Goal: Task Accomplishment & Management: Use online tool/utility

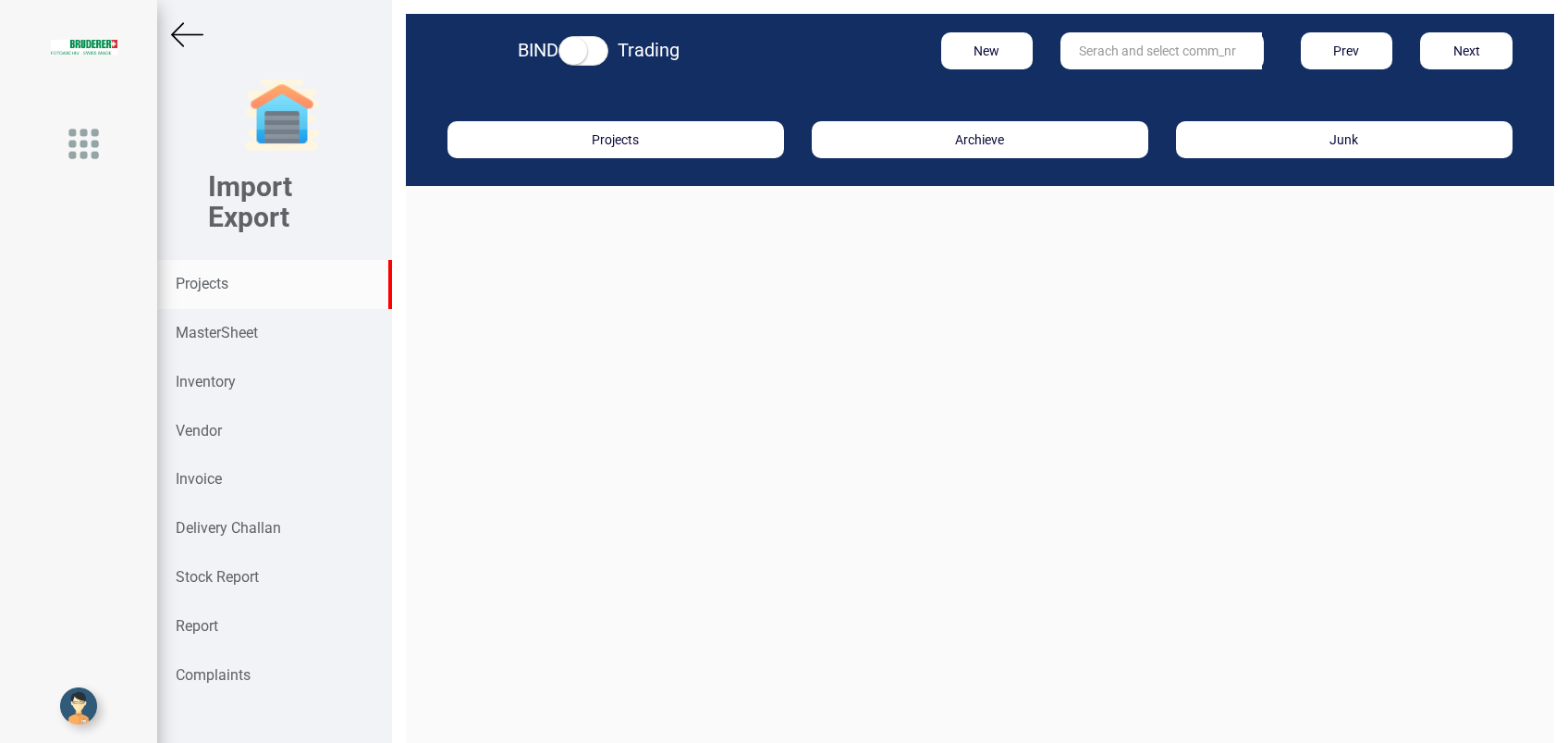
click at [209, 286] on strong "Projects" at bounding box center [201, 284] width 52 height 18
click at [1102, 51] on input "text" at bounding box center [1161, 50] width 201 height 37
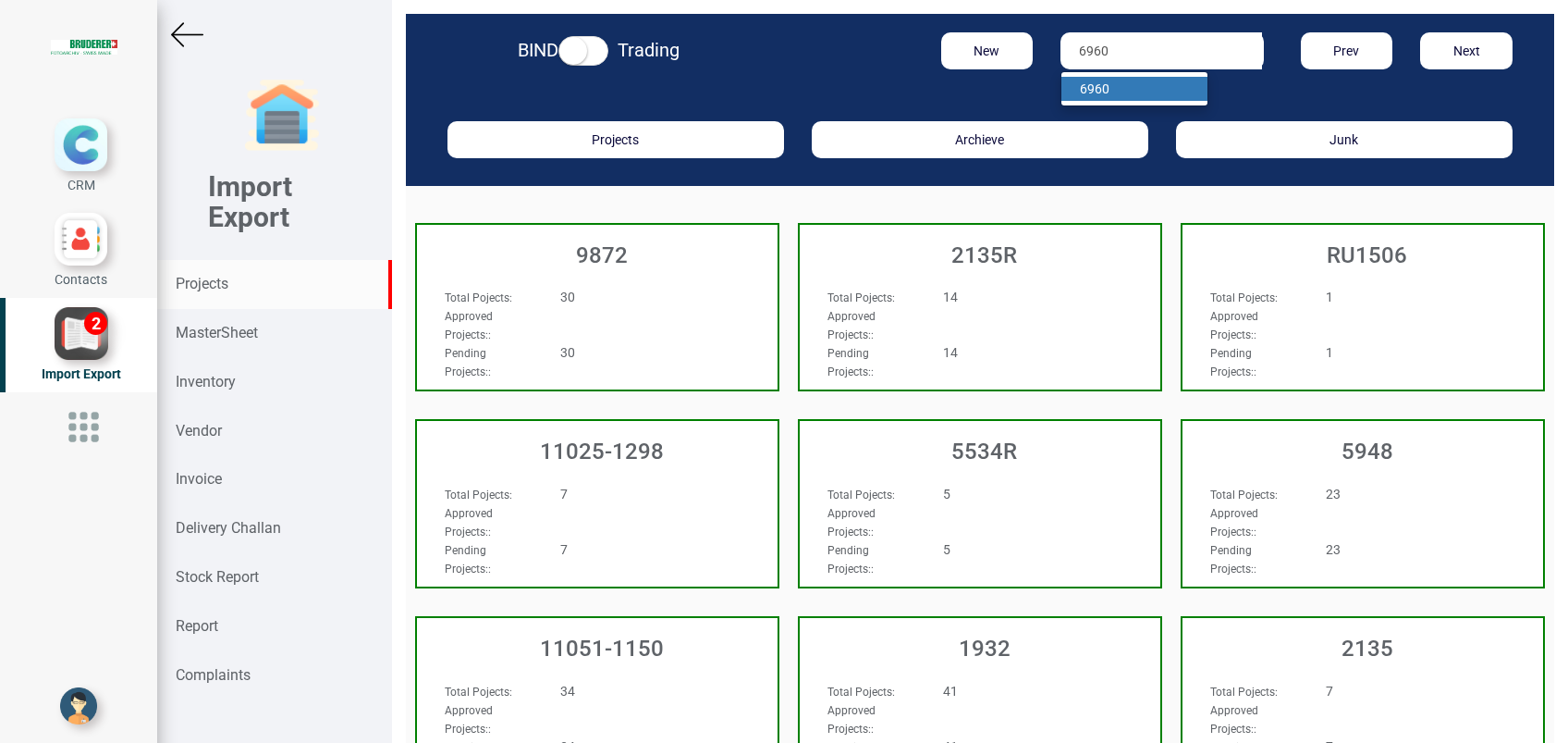
type input "6960"
click at [1124, 94] on link "6960" at bounding box center [1135, 89] width 146 height 24
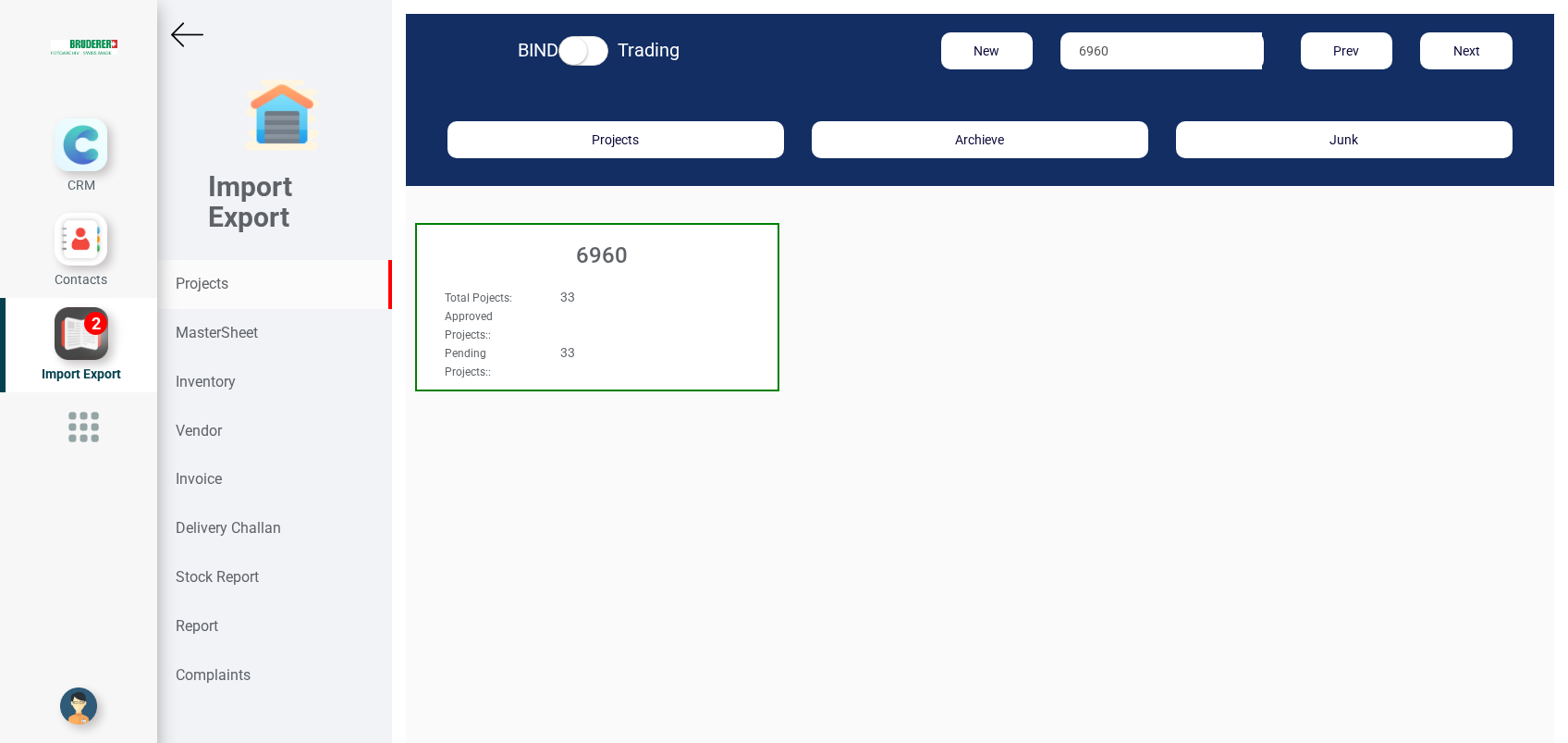
click at [597, 258] on h3 "6960" at bounding box center [602, 255] width 352 height 24
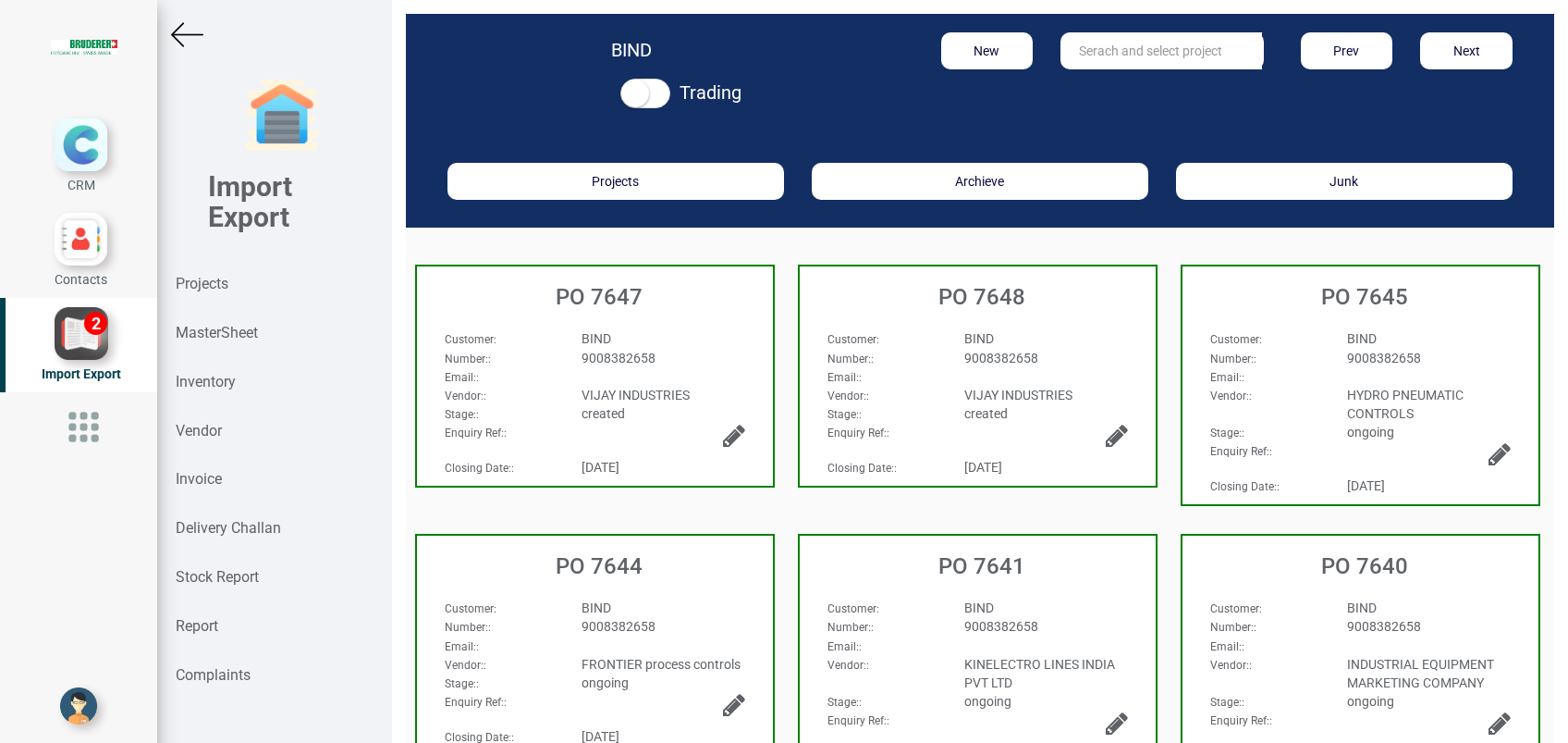
click at [1103, 49] on input "text" at bounding box center [1161, 50] width 201 height 37
click at [1097, 83] on strong "7393" at bounding box center [1112, 88] width 30 height 15
click at [1140, 46] on input "PO 7393" at bounding box center [1161, 50] width 201 height 37
type input "PO 7393"
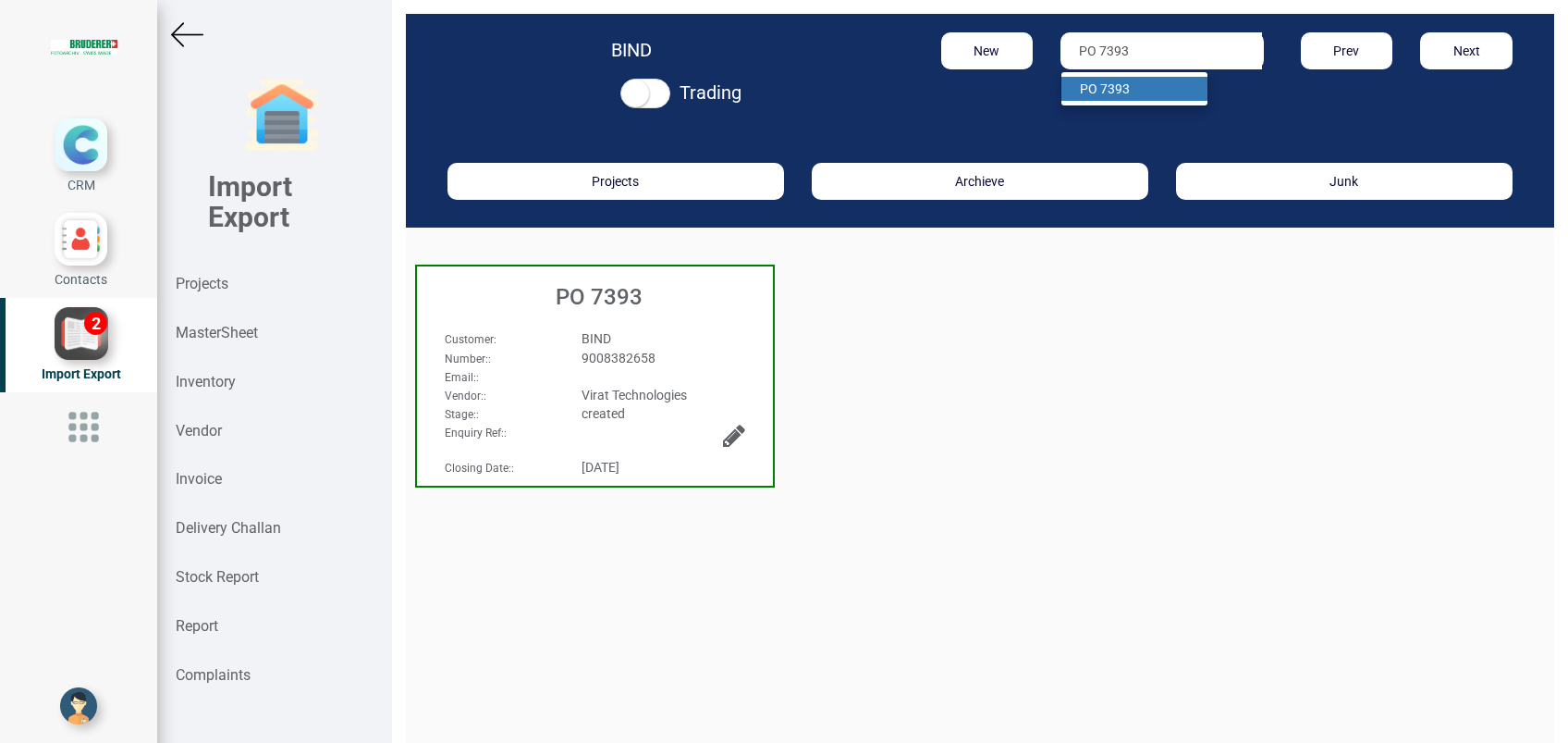
click at [592, 333] on span "BIND" at bounding box center [596, 338] width 30 height 15
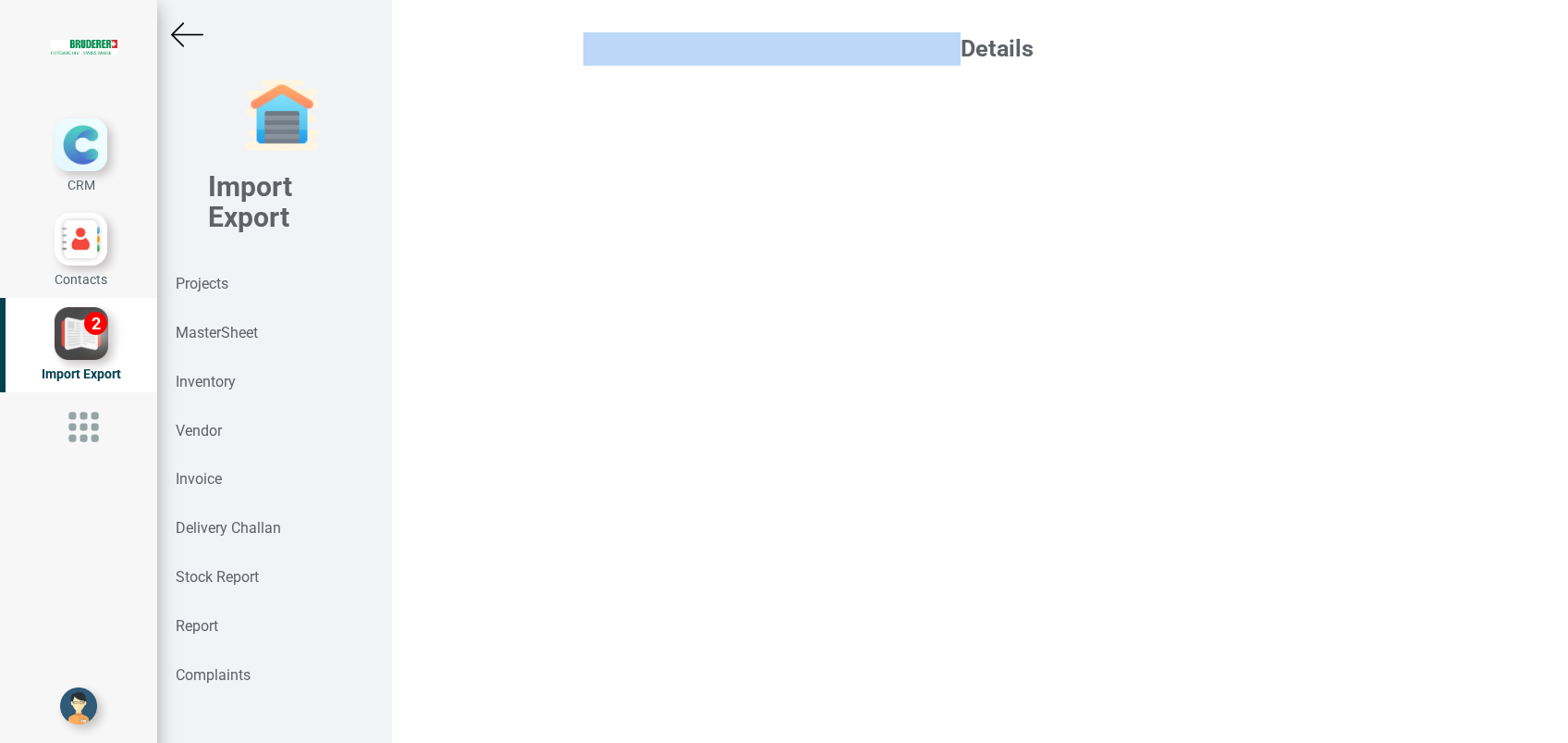
click at [592, 333] on div "Details" at bounding box center [980, 372] width 1176 height 743
select select "INR"
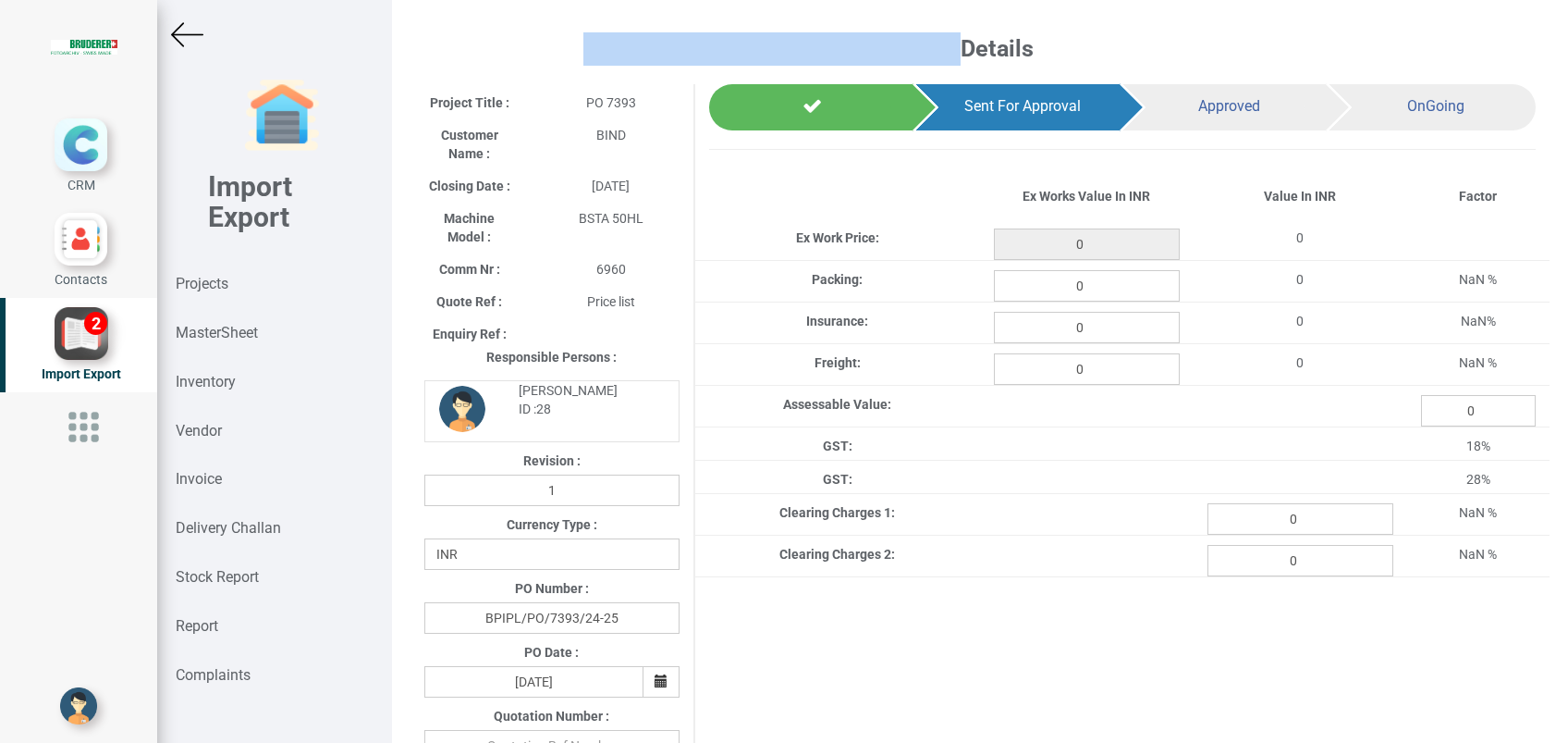
type input "110000"
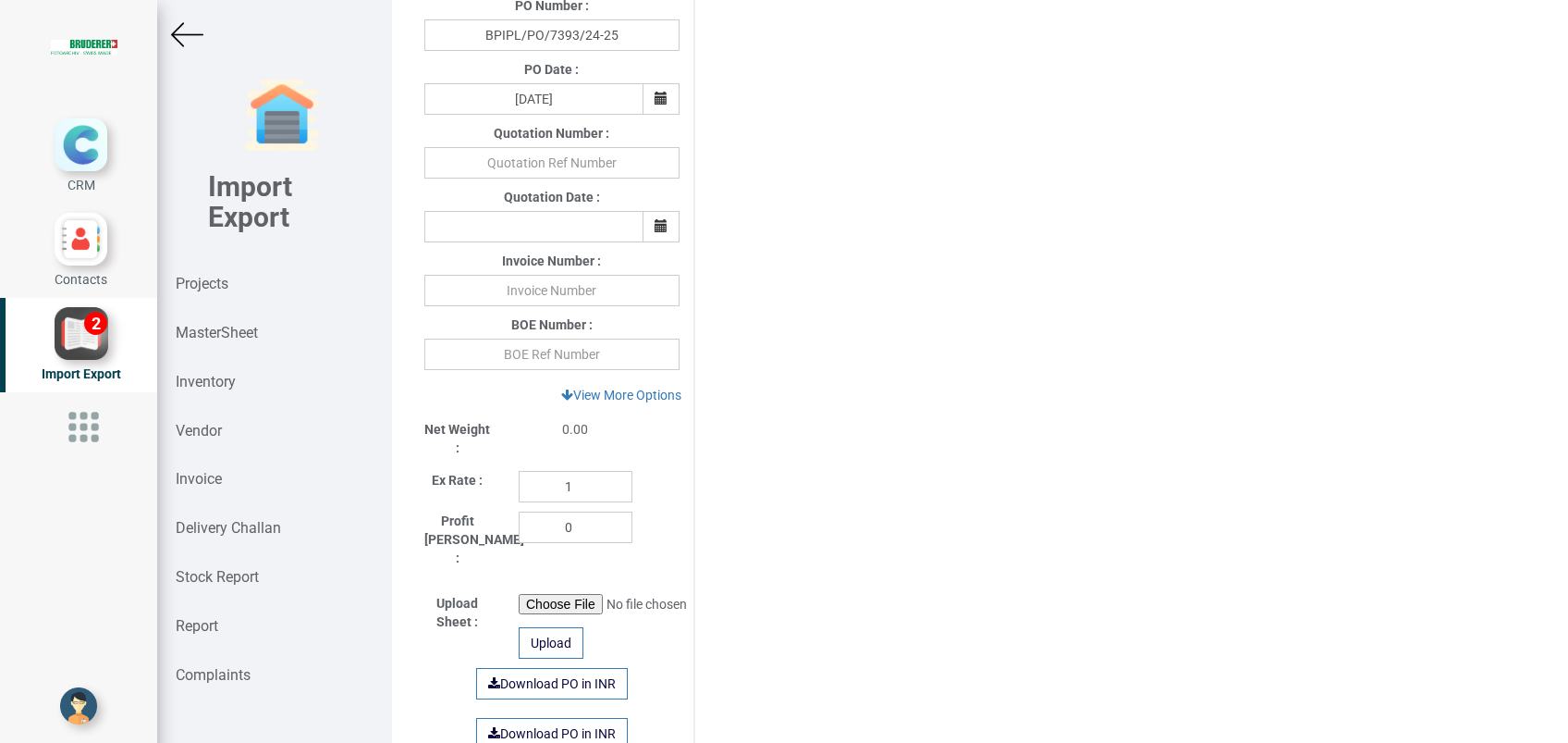
scroll to position [616, 0]
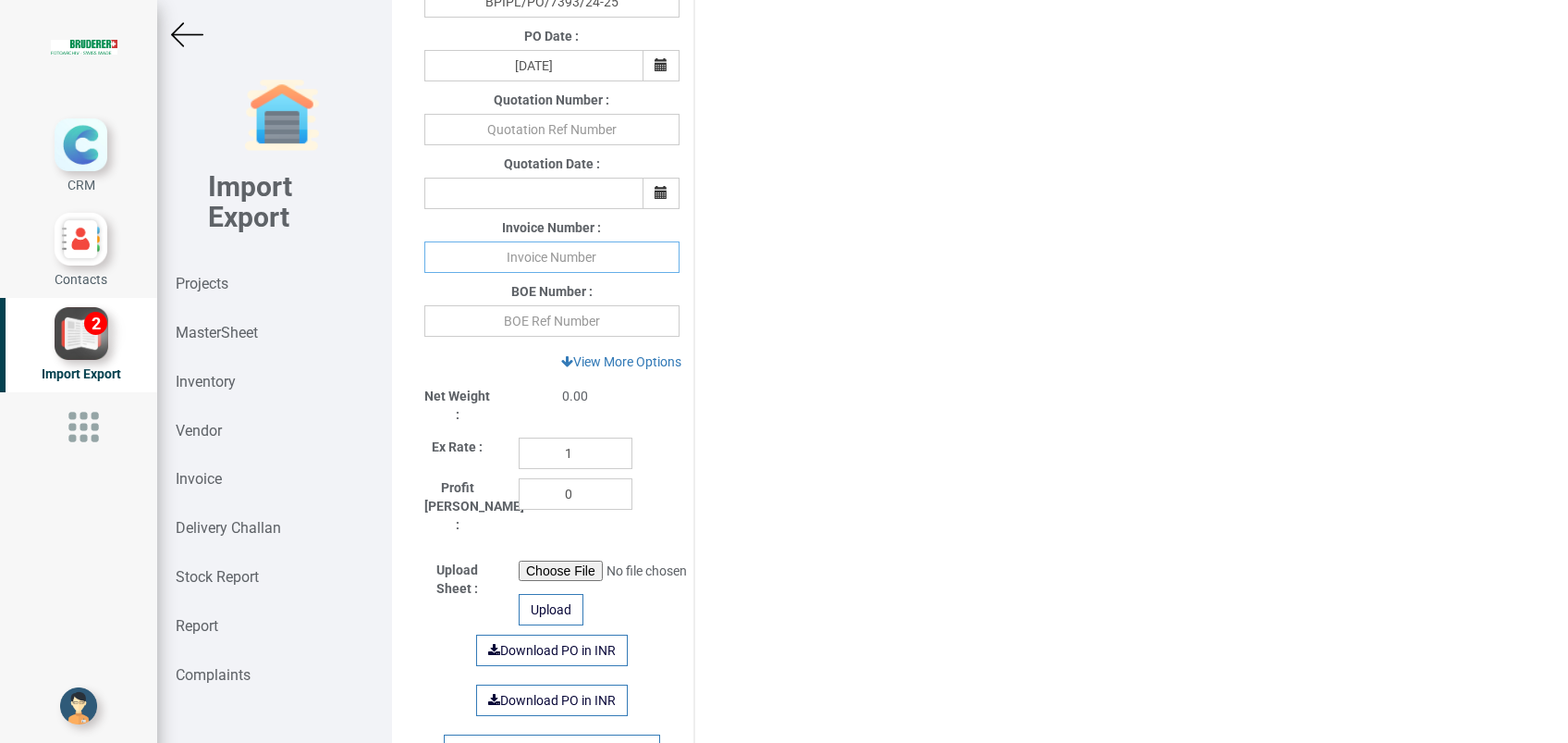
click at [578, 259] on input "text" at bounding box center [552, 257] width 255 height 32
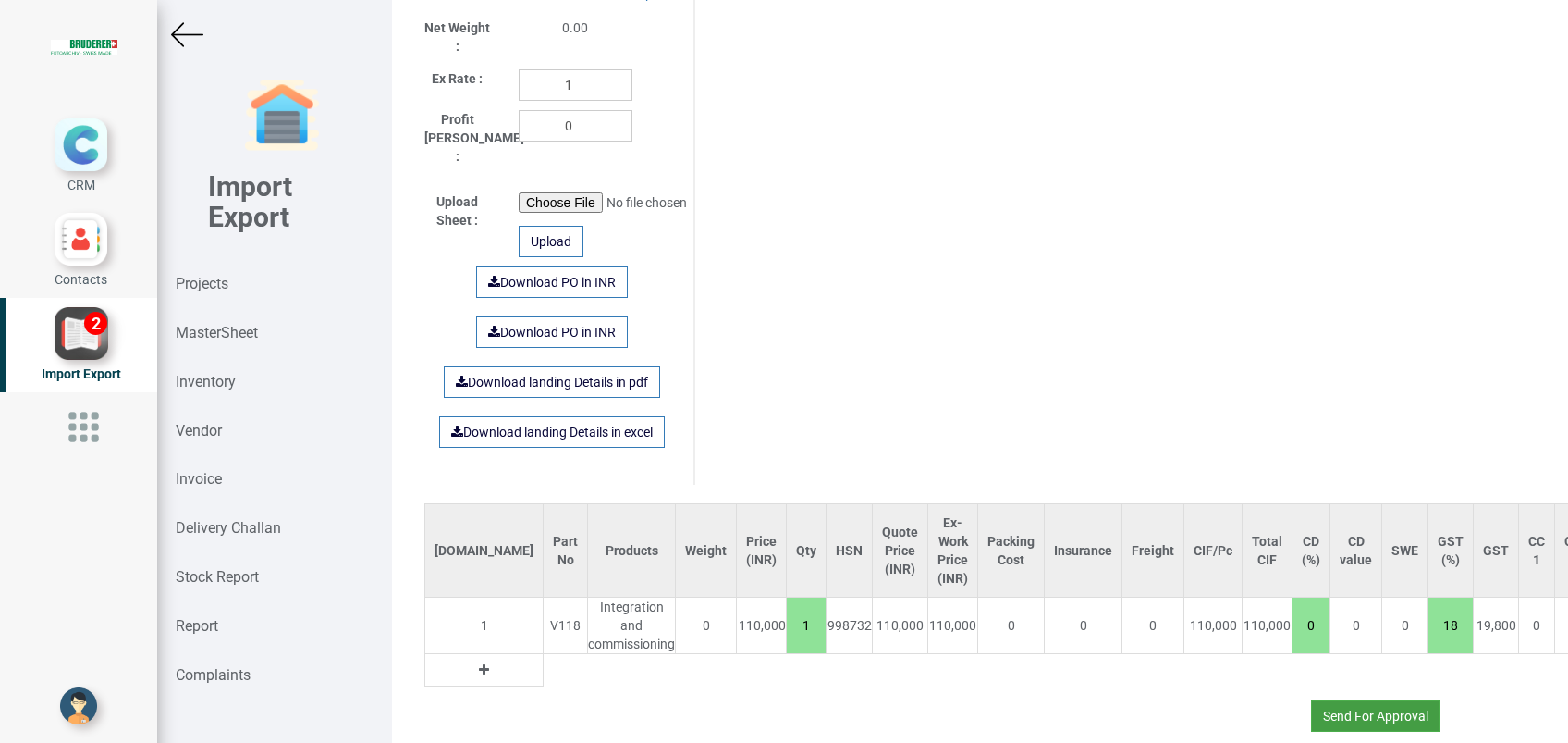
type input "INV [PHONE_NUMBER][DATE]"
click at [1335, 701] on button "Send For Approval" at bounding box center [1374, 716] width 129 height 32
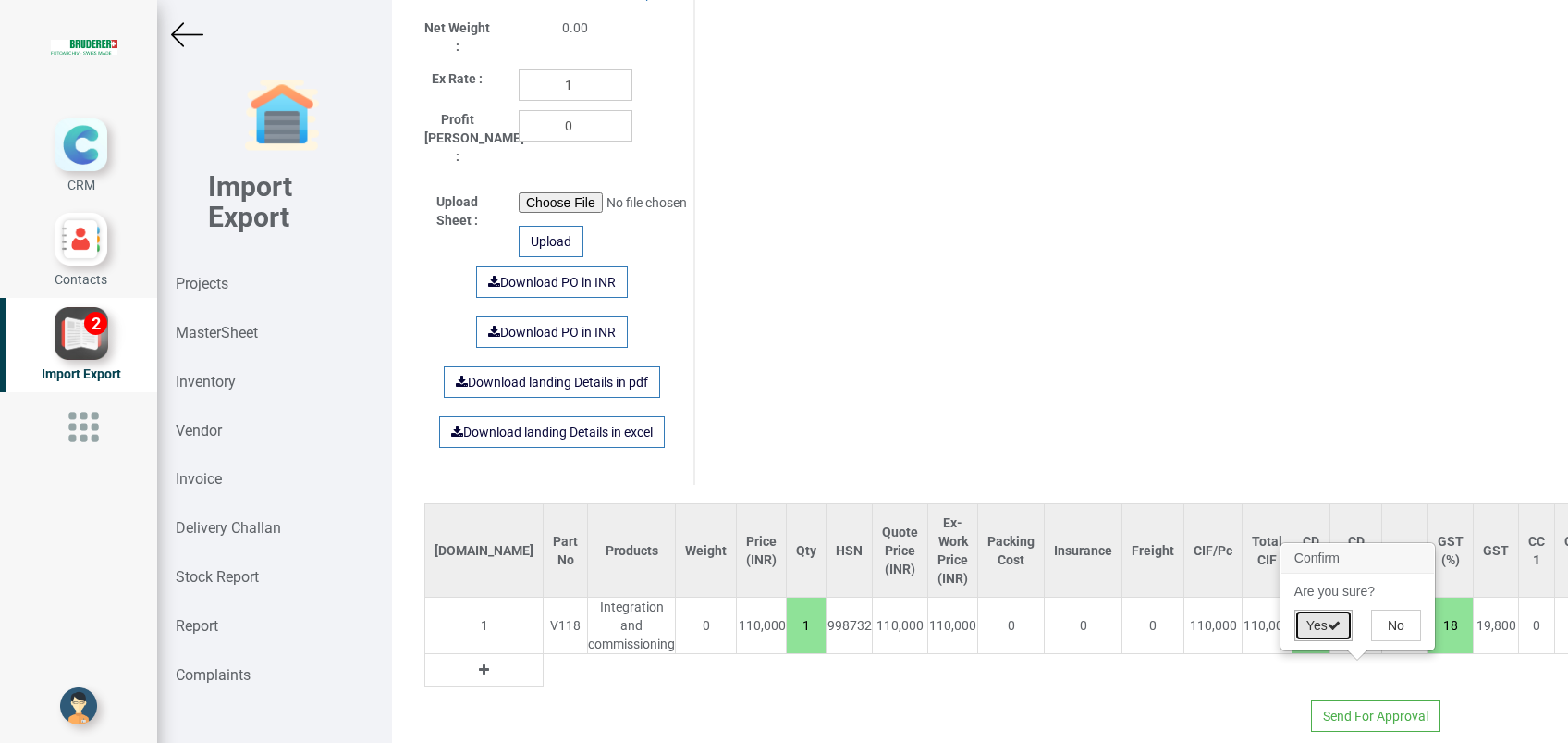
click at [1319, 627] on button "Yes" at bounding box center [1323, 625] width 58 height 32
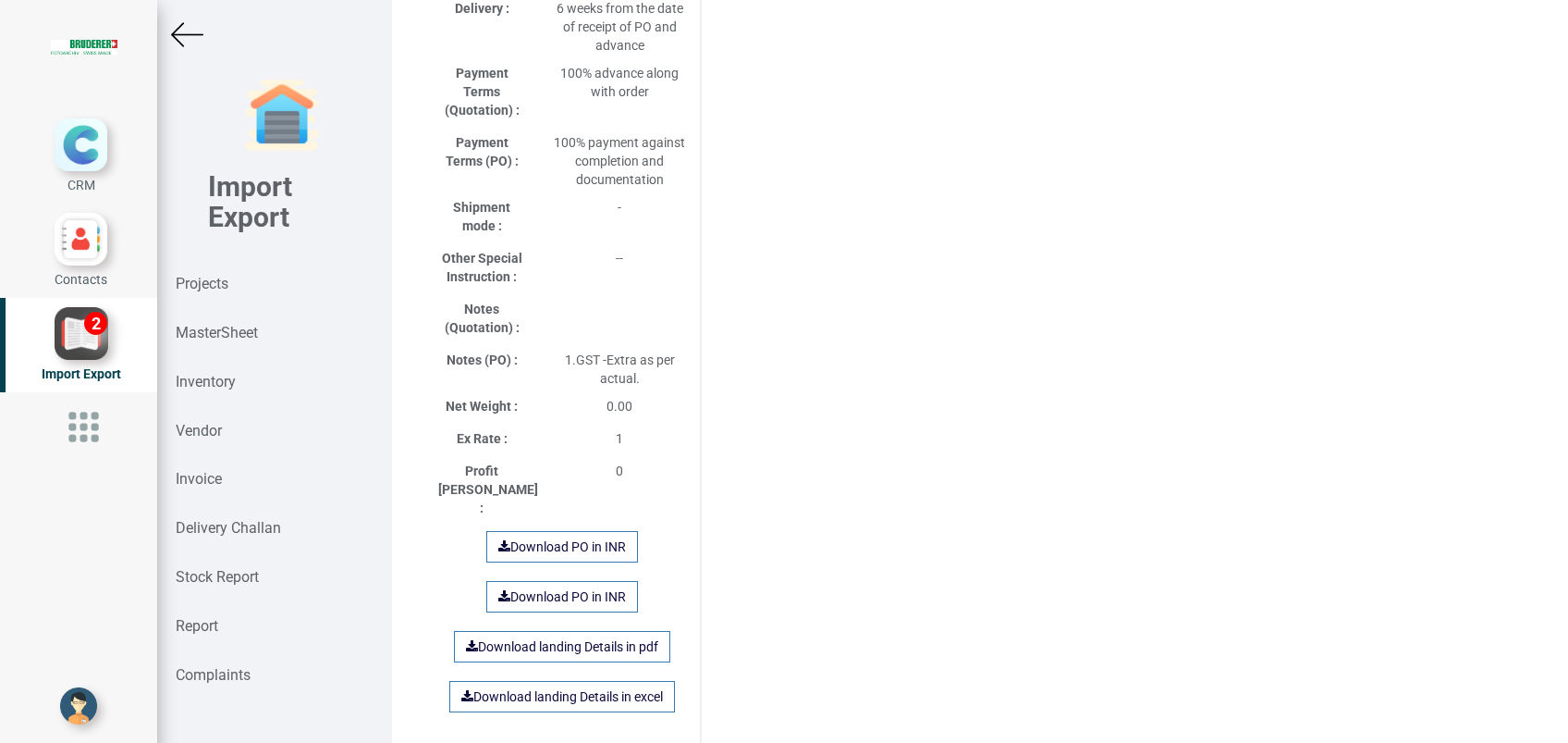
scroll to position [1204, 0]
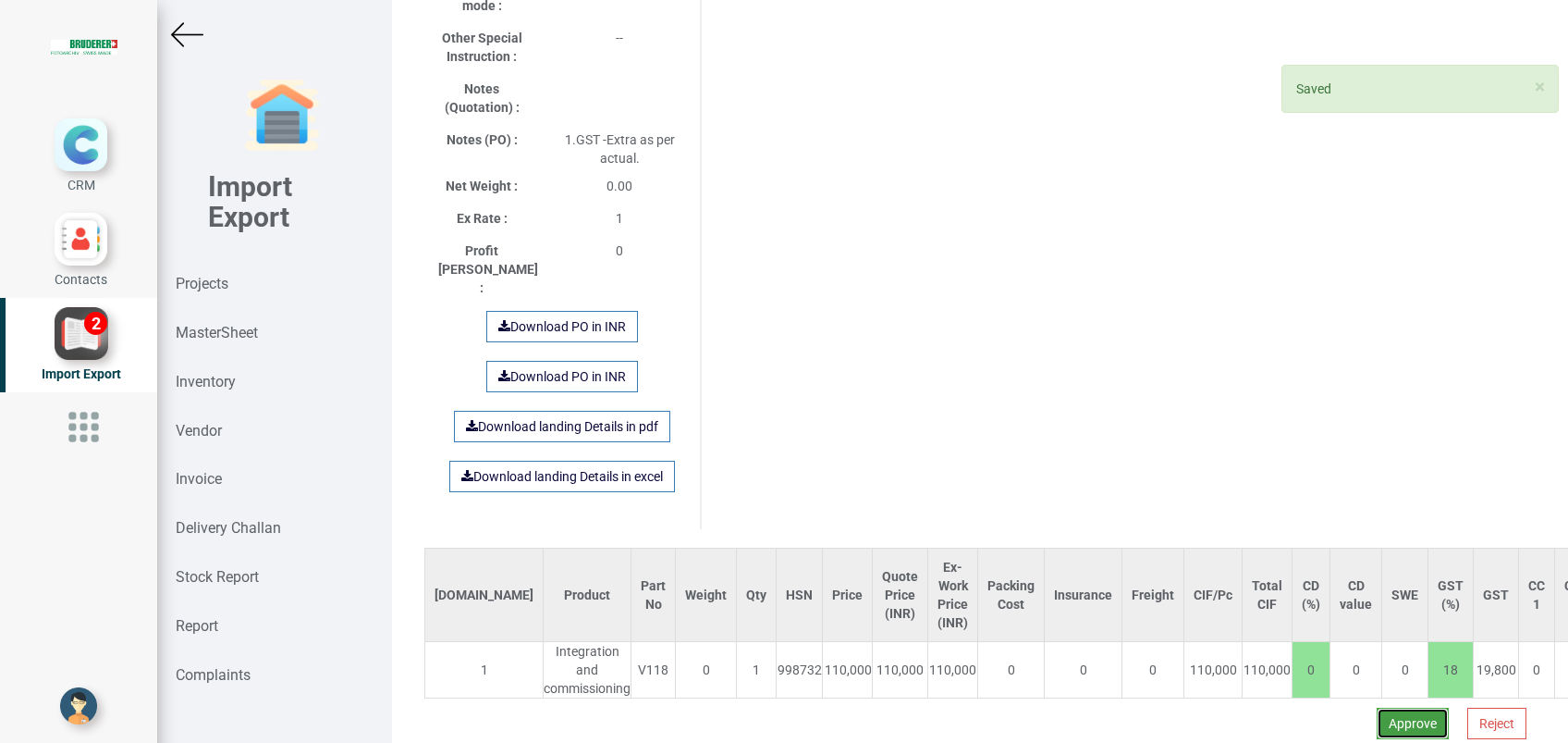
click at [1376, 707] on button "Approve" at bounding box center [1412, 723] width 72 height 32
click at [1350, 627] on button "Yes" at bounding box center [1357, 617] width 58 height 32
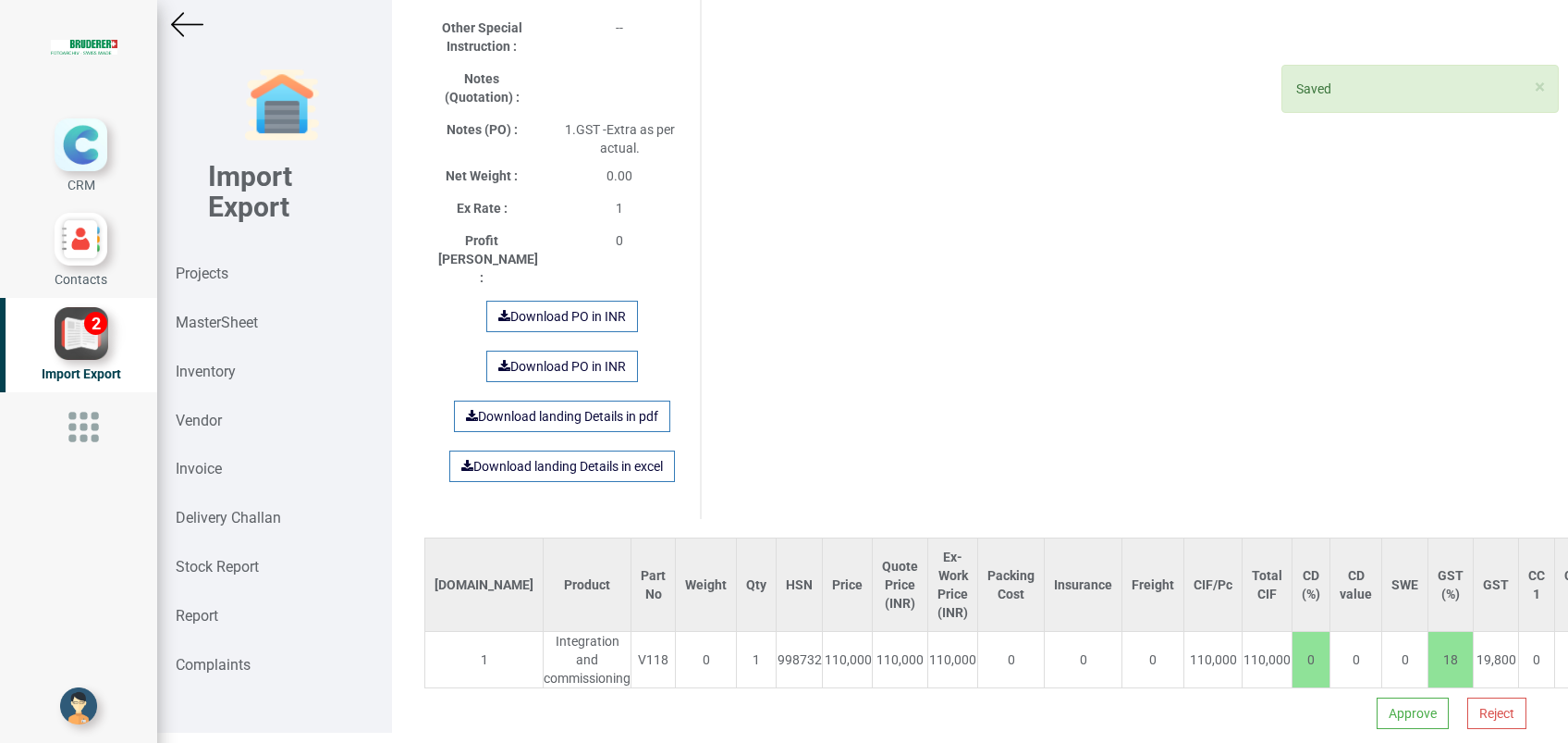
scroll to position [14, 0]
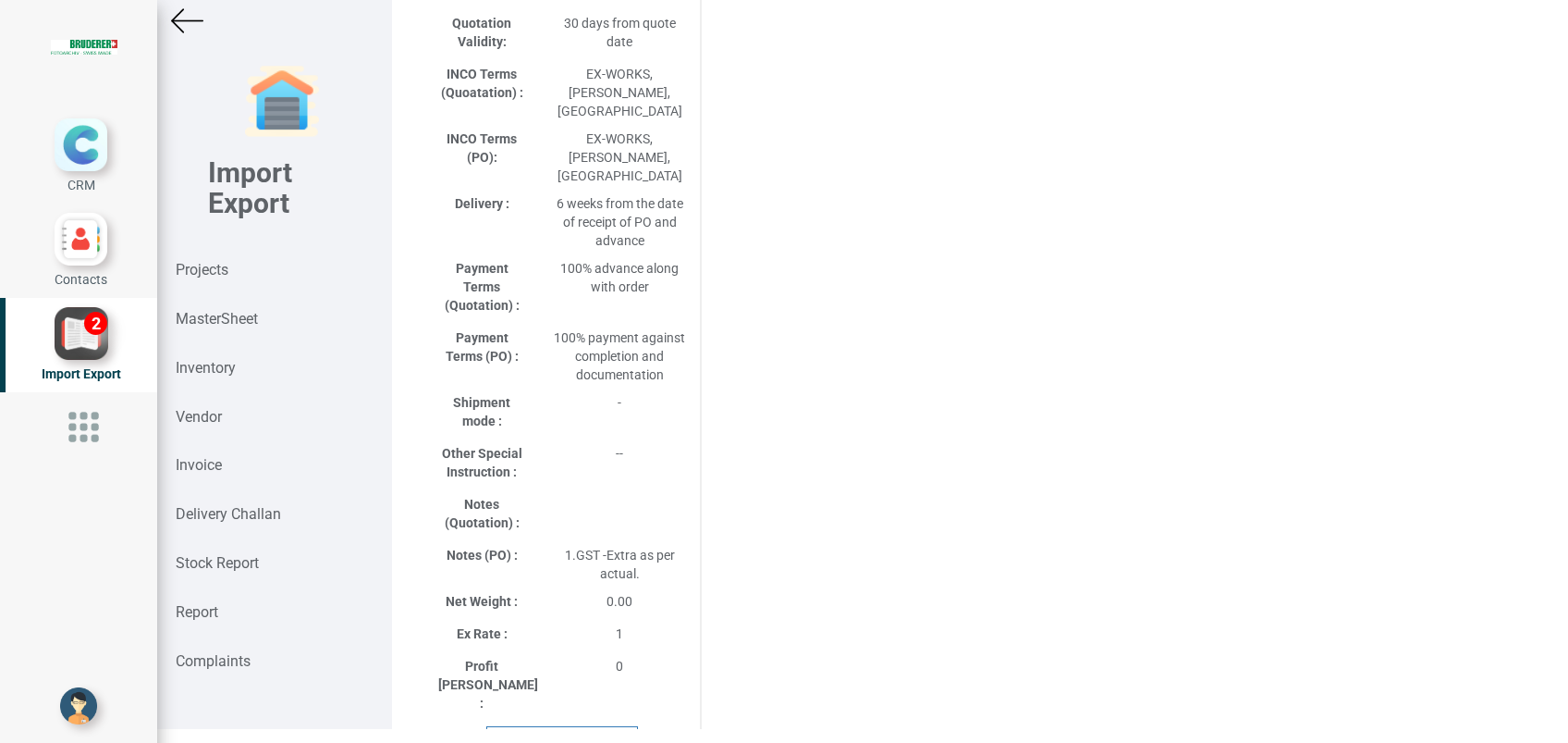
select select "INR"
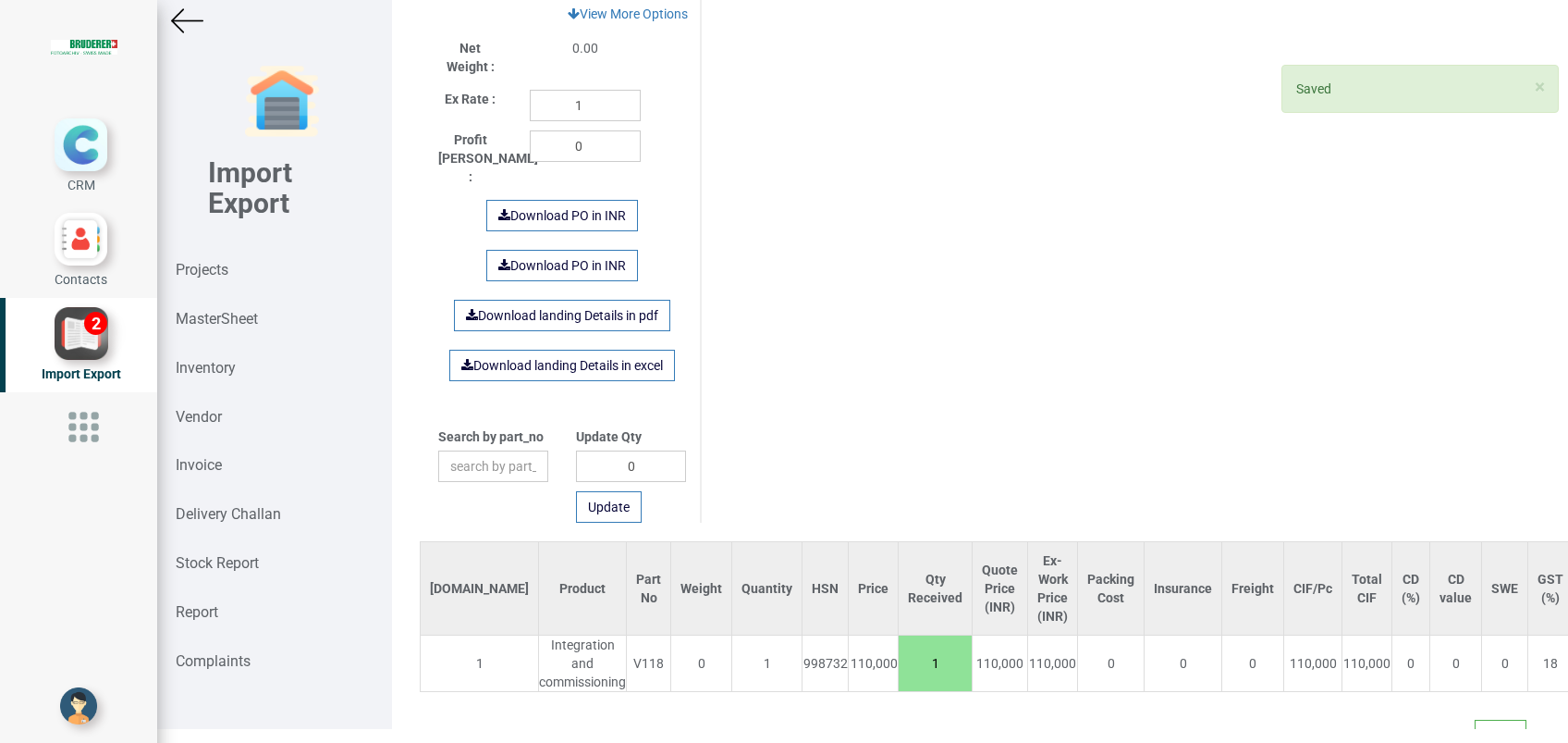
scroll to position [951, 0]
click at [1482, 717] on button "Save" at bounding box center [1500, 733] width 51 height 32
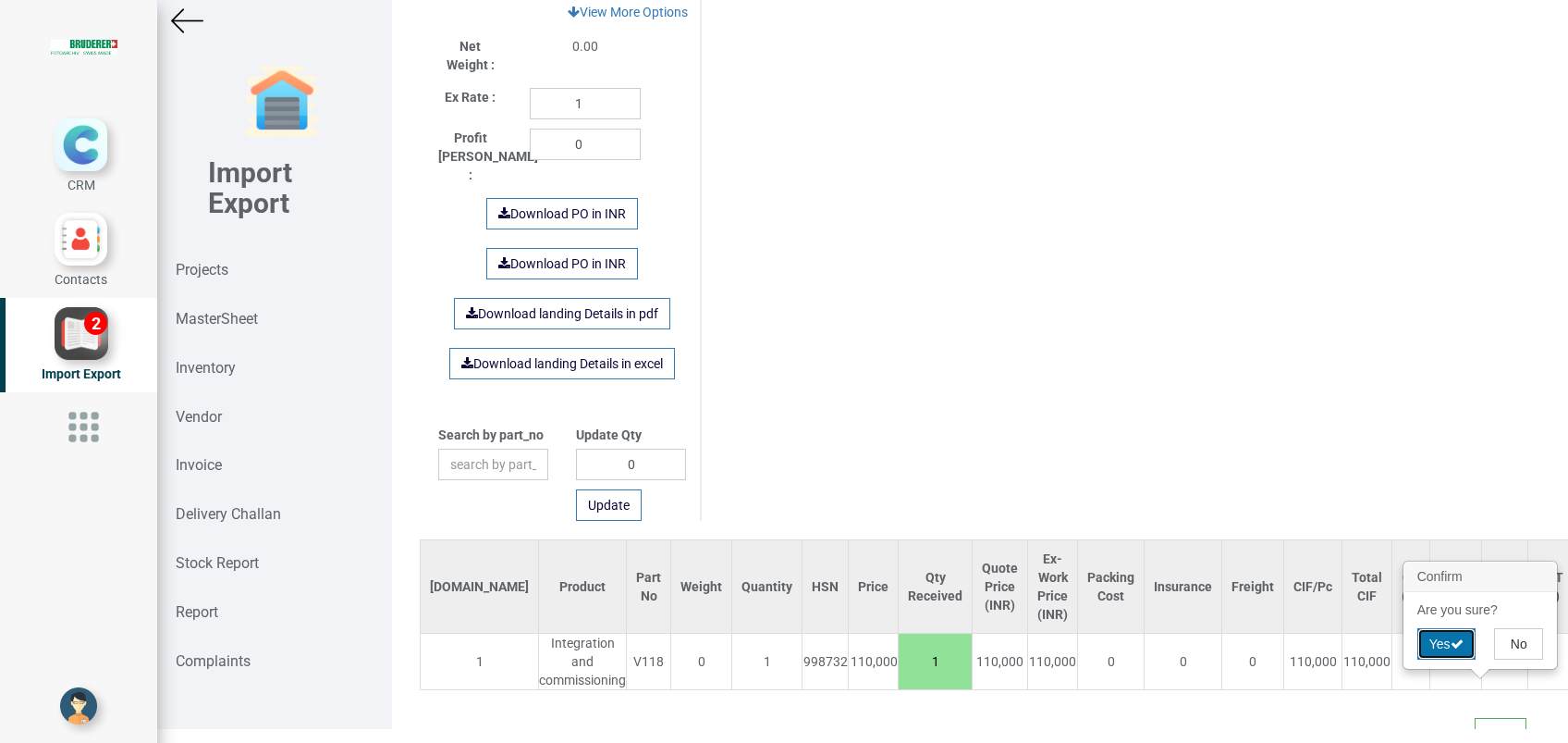
click at [1447, 647] on button "Yes" at bounding box center [1446, 644] width 58 height 32
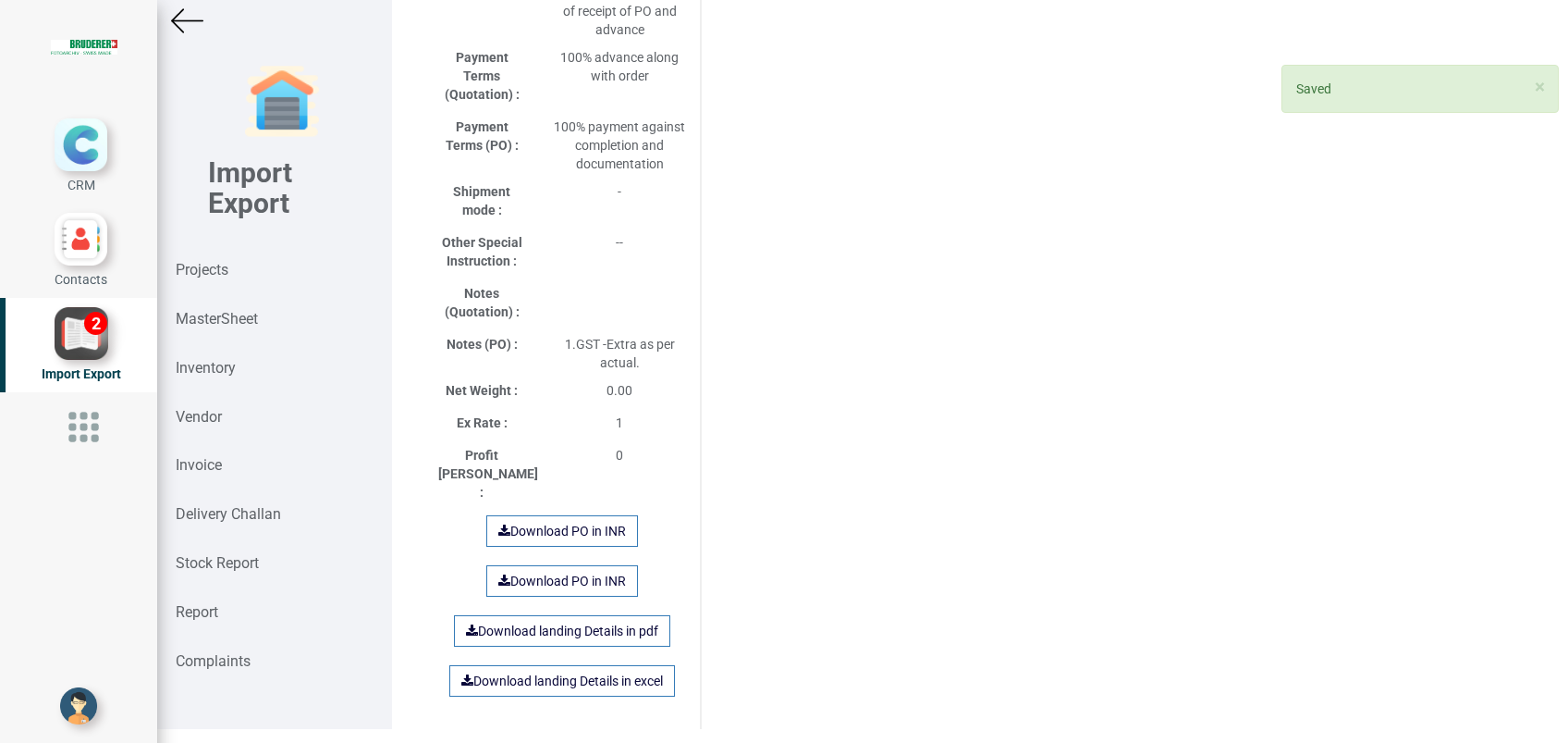
scroll to position [1325, 0]
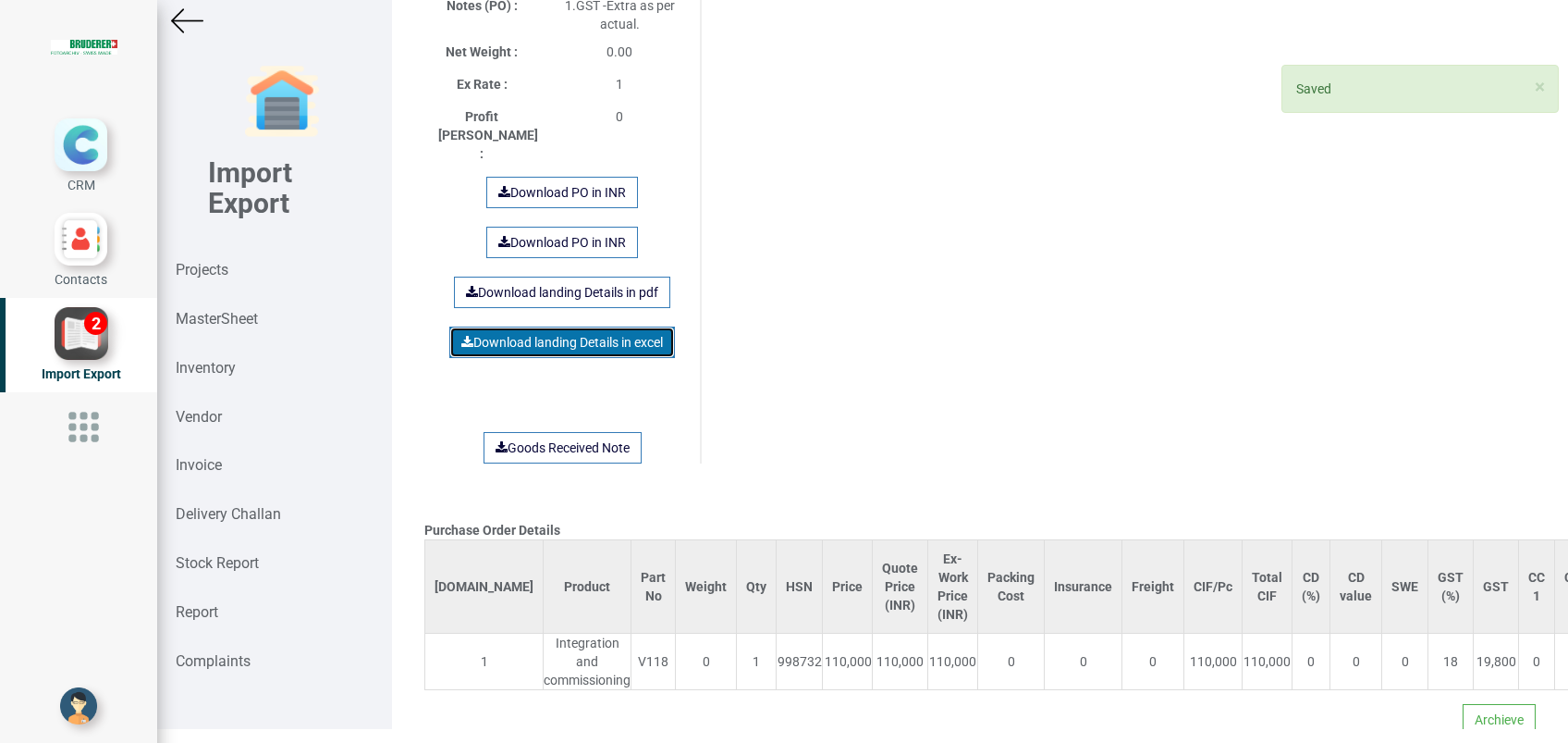
click at [524, 326] on link "Download landing Details in excel" at bounding box center [562, 342] width 225 height 32
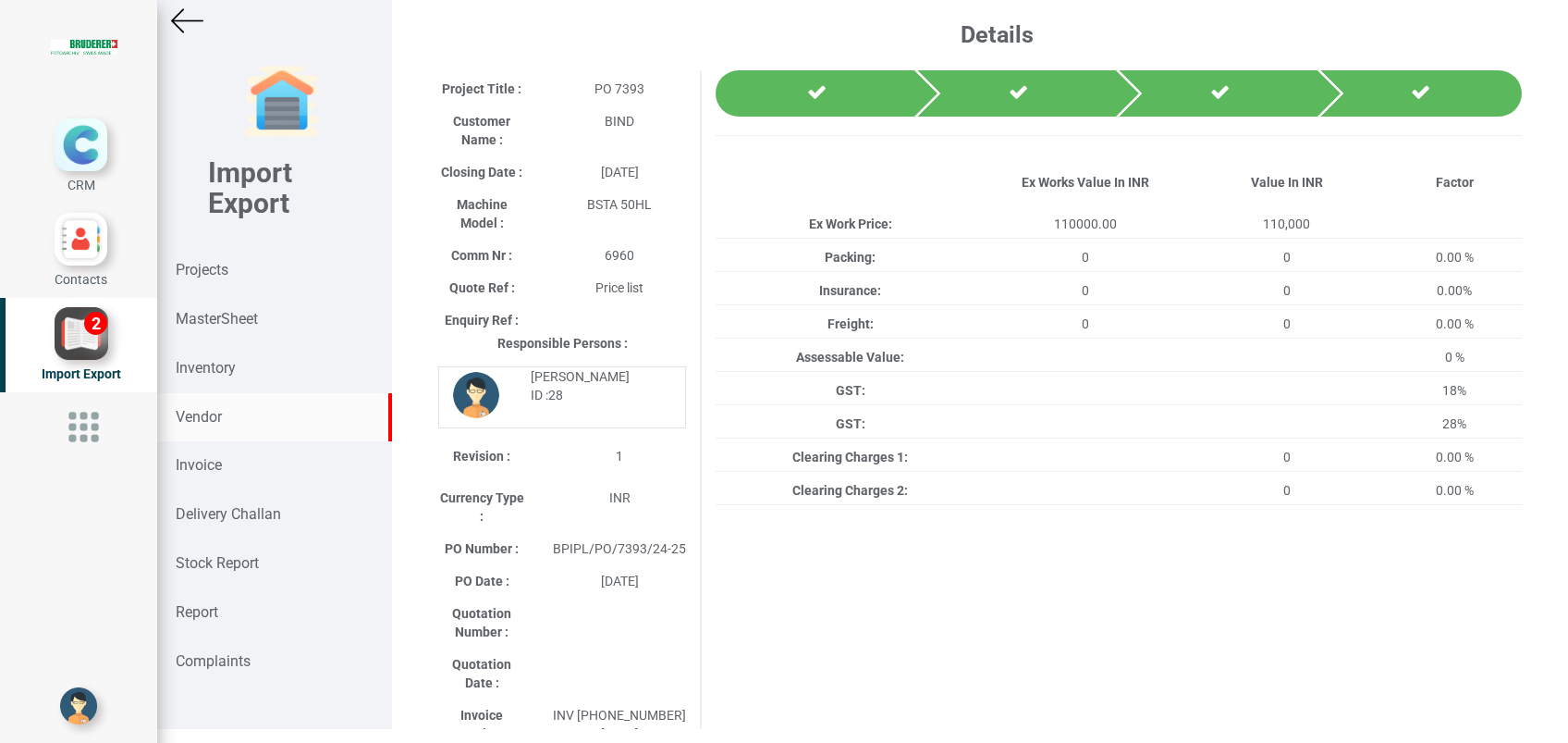
scroll to position [0, 0]
click at [221, 366] on strong "Inventory" at bounding box center [205, 368] width 60 height 18
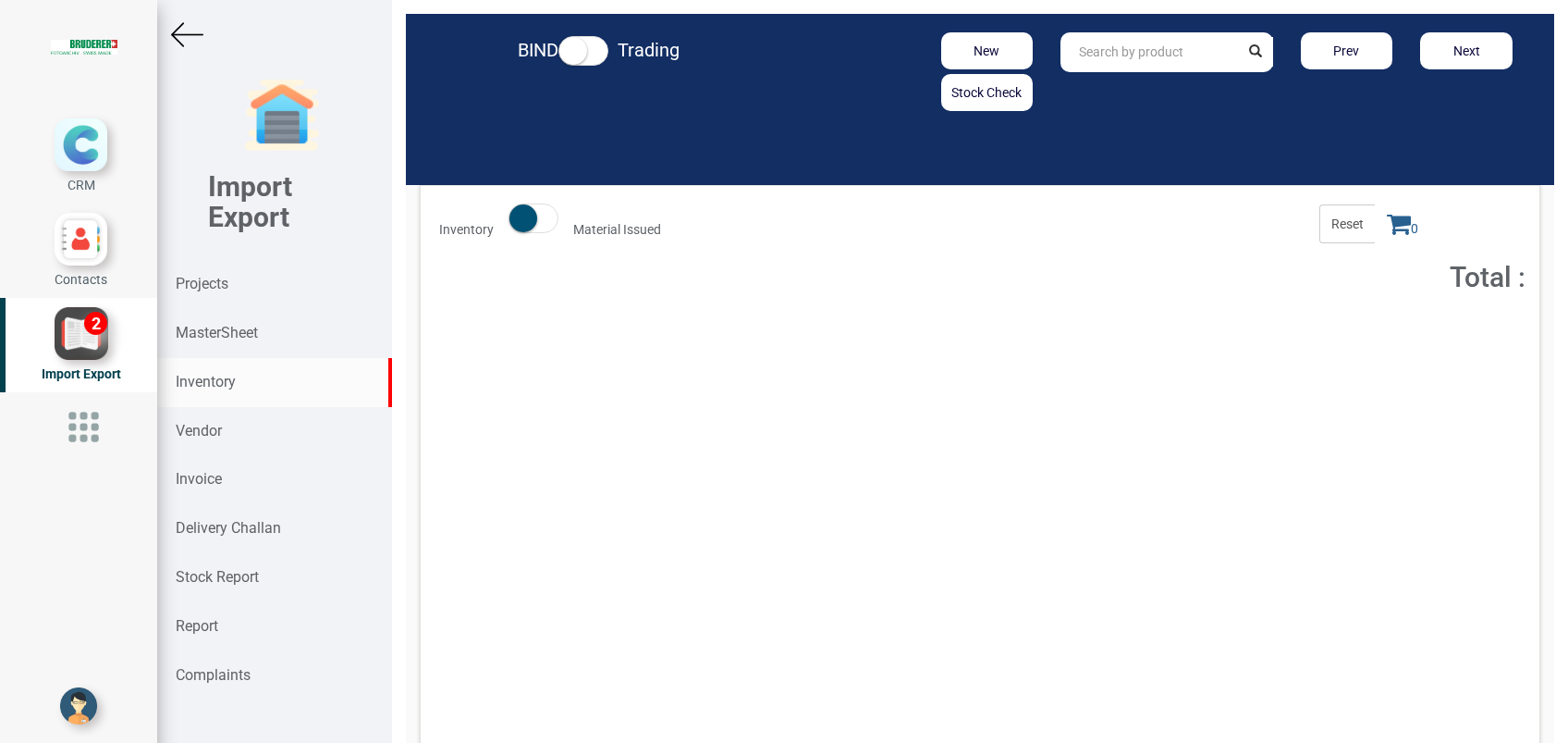
click at [1101, 51] on input "text" at bounding box center [1149, 52] width 178 height 40
click at [1082, 57] on input "V18" at bounding box center [1149, 52] width 178 height 40
type input "V118"
click at [1106, 89] on link "V118" at bounding box center [1135, 92] width 146 height 24
click at [1371, 330] on button "Add to Cart" at bounding box center [1383, 339] width 80 height 27
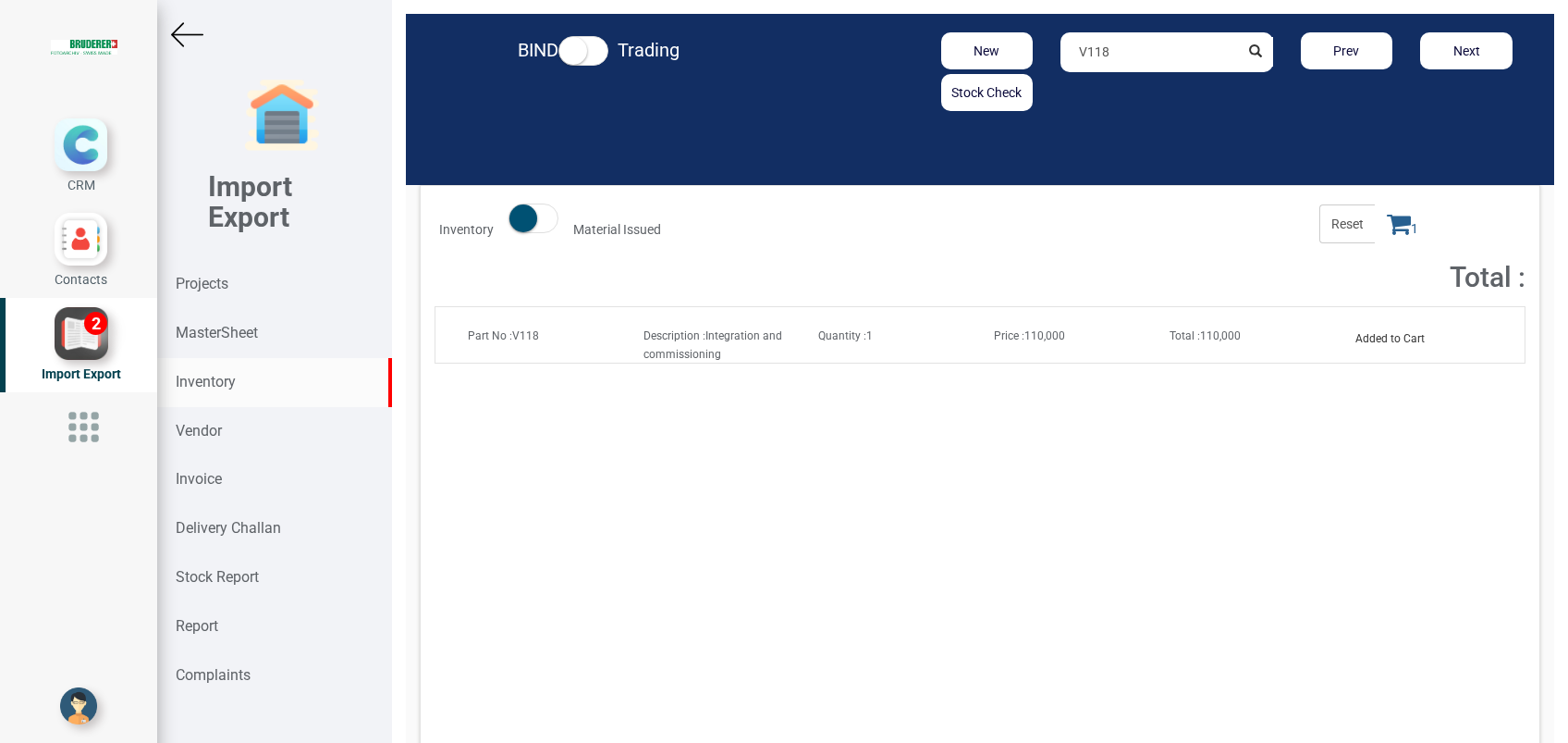
click at [1386, 221] on icon at bounding box center [1398, 223] width 24 height 26
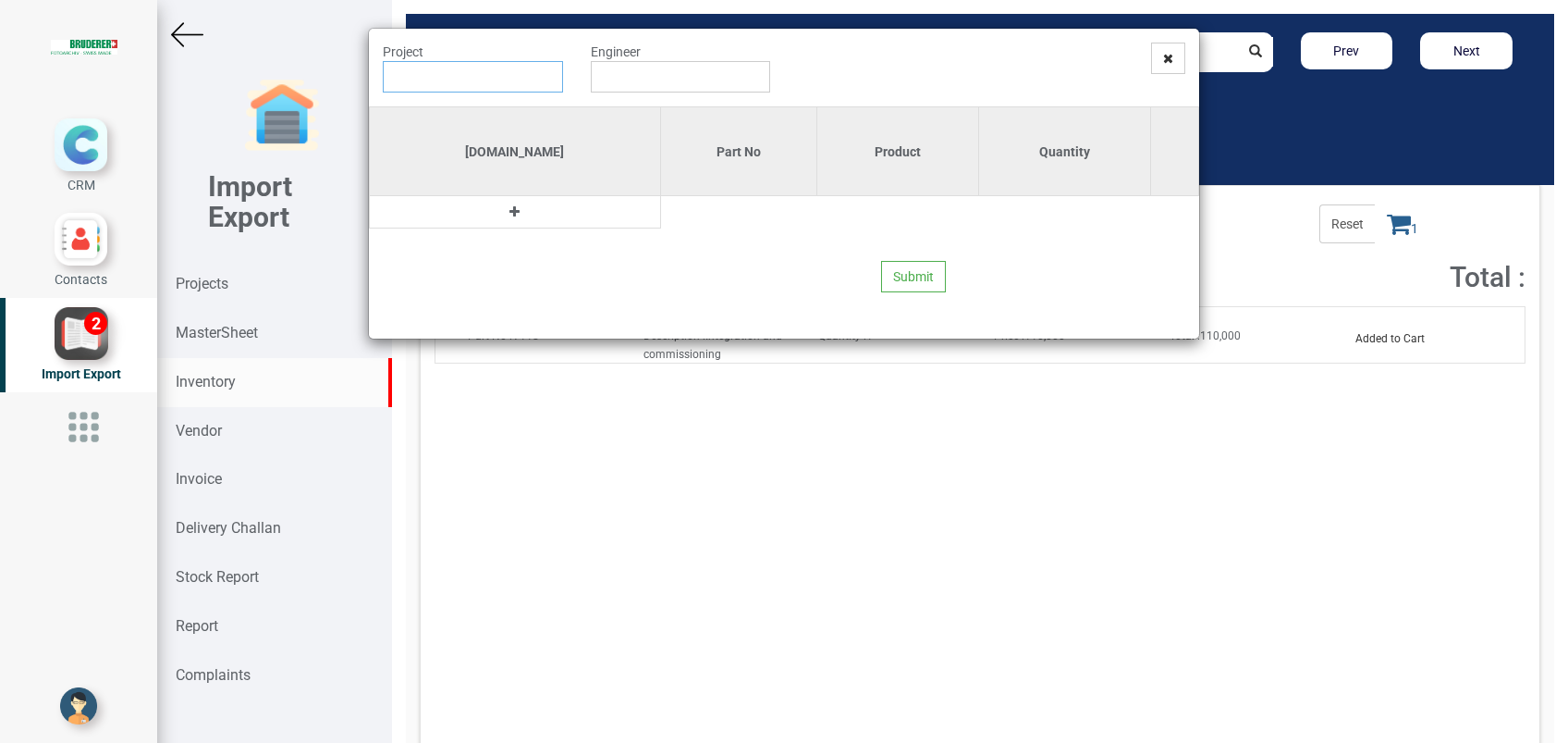
click at [519, 74] on input "text" at bounding box center [473, 77] width 181 height 32
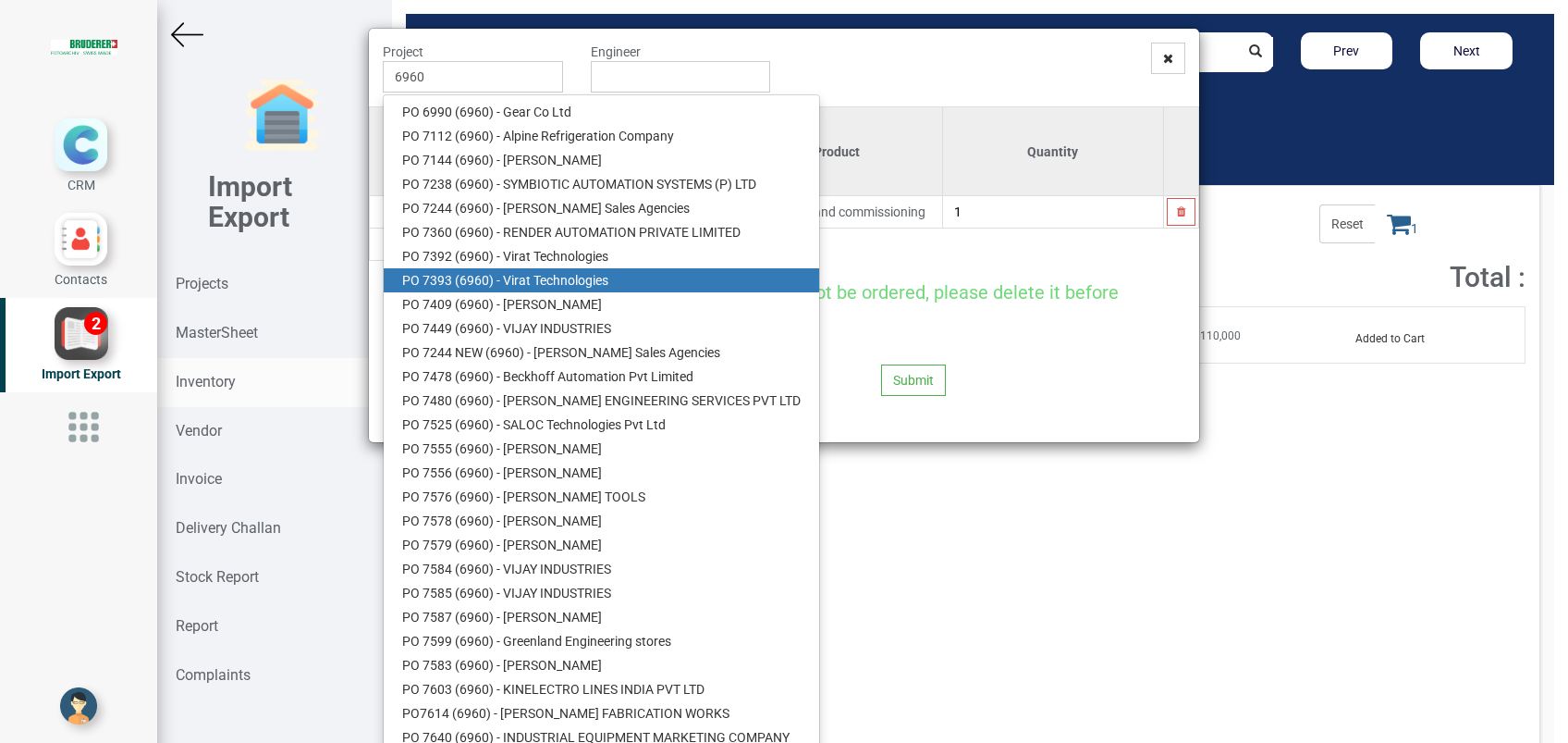
click at [535, 268] on link "PO 7393 ( 6960 ) - Virat Technologies" at bounding box center [600, 280] width 435 height 24
type input "PO 7393 ( 6960 ) - Virat Technologies"
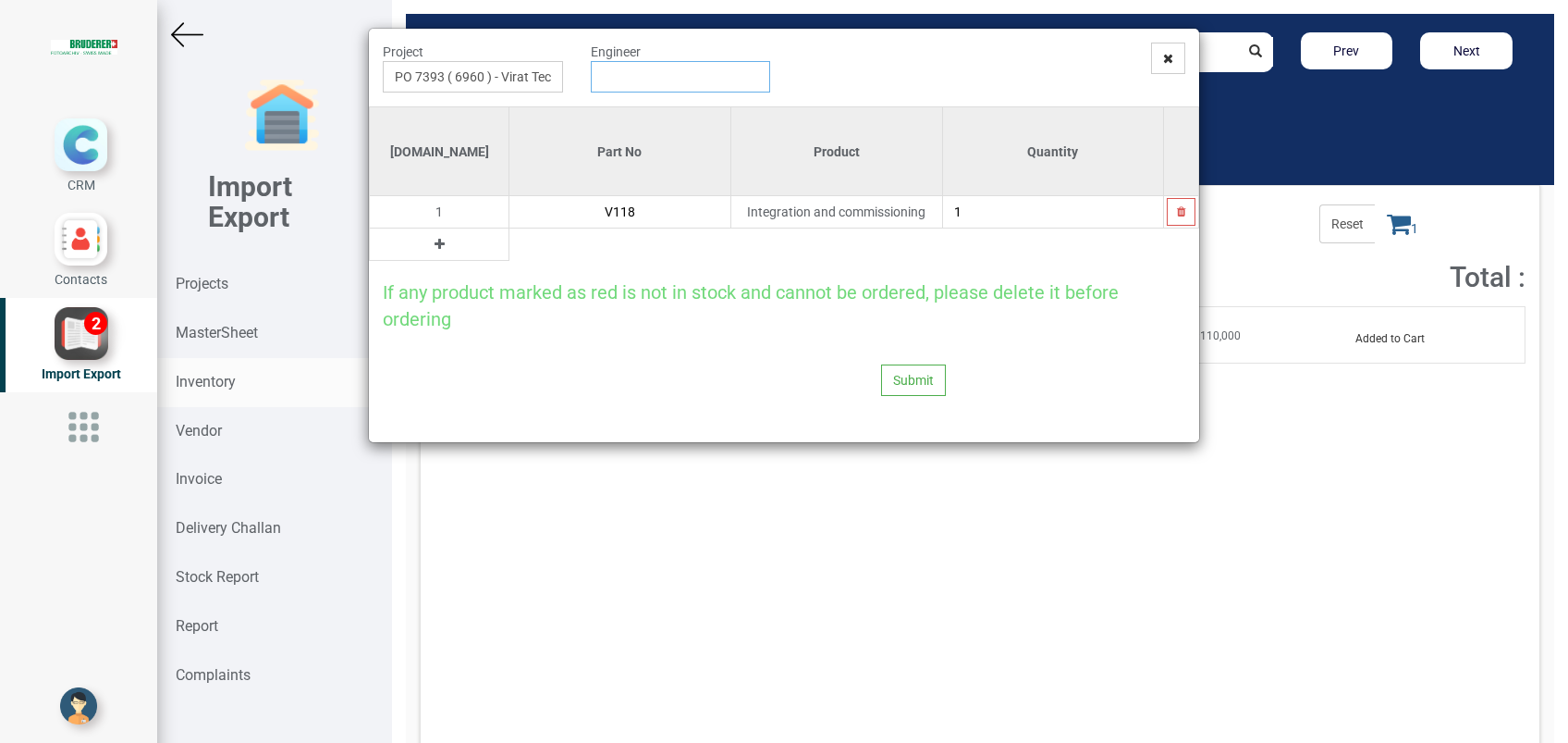
click at [616, 80] on input "text" at bounding box center [680, 77] width 181 height 32
click at [629, 108] on link "G opinath [PERSON_NAME]" at bounding box center [665, 112] width 146 height 24
type input "[PERSON_NAME]"
click at [909, 372] on button "Submit" at bounding box center [913, 380] width 65 height 32
click at [870, 323] on button "Yes" at bounding box center [877, 329] width 58 height 32
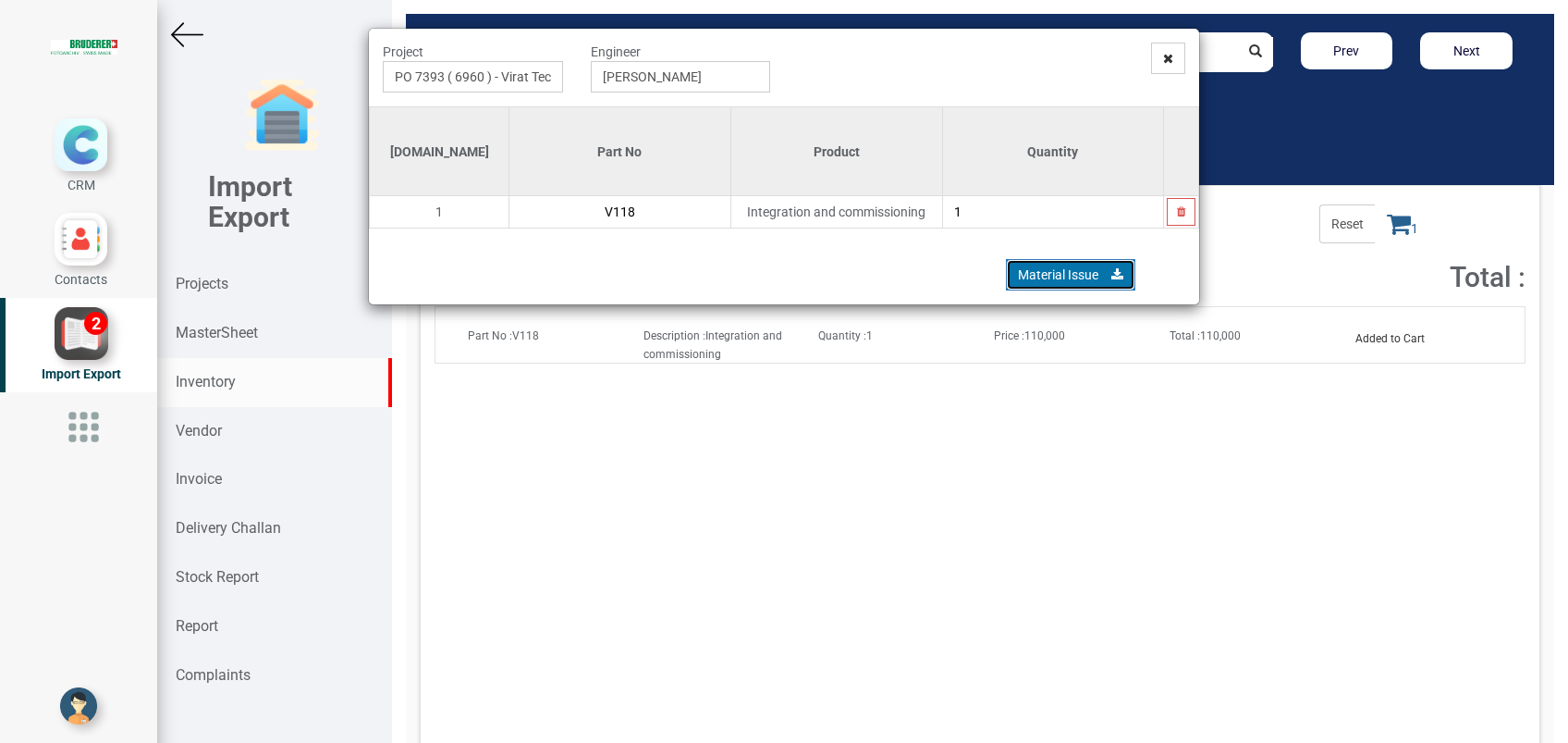
click at [1029, 280] on link "Material Issue" at bounding box center [1070, 275] width 129 height 32
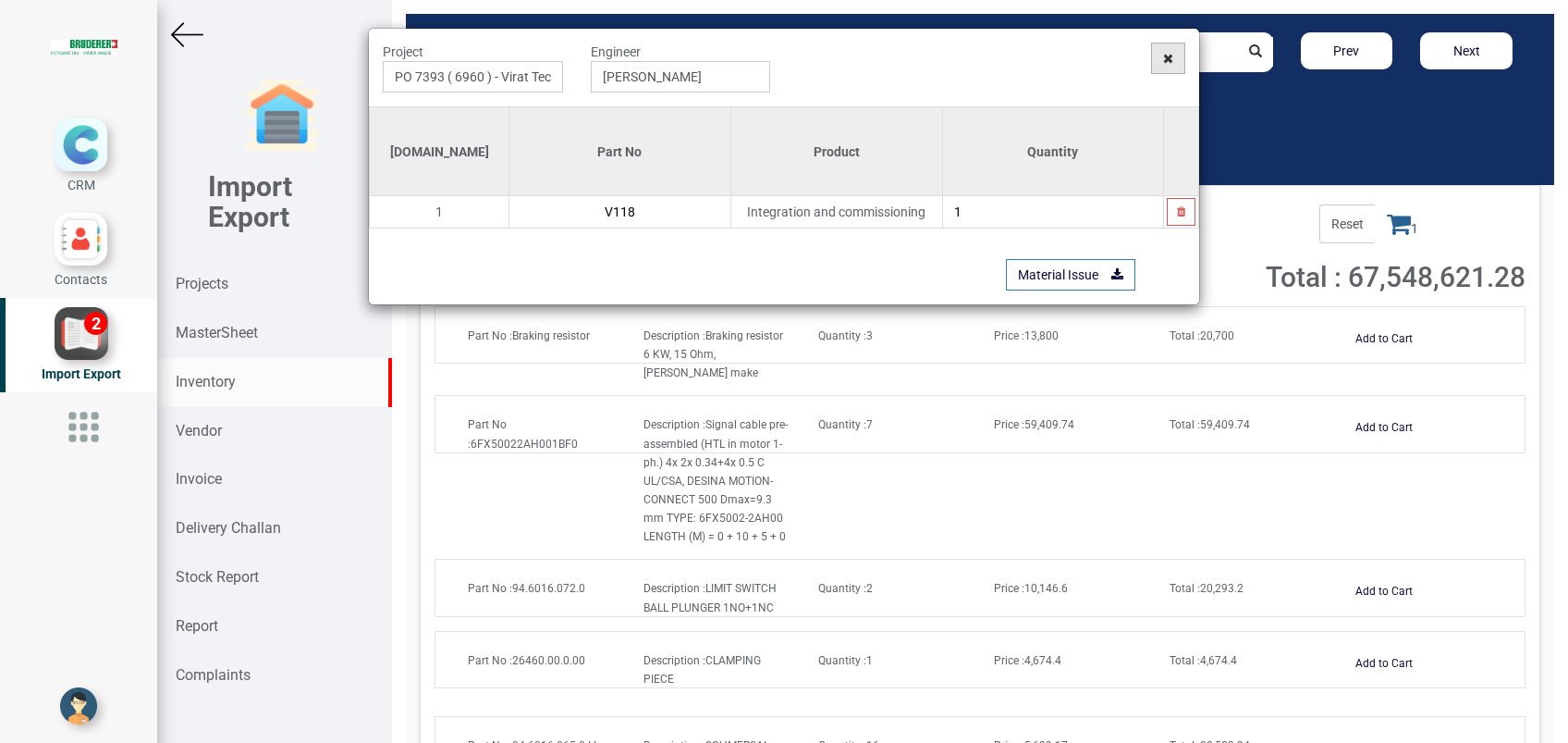
click at [1169, 56] on icon at bounding box center [1168, 57] width 10 height 13
